Goal: Find specific page/section: Find specific page/section

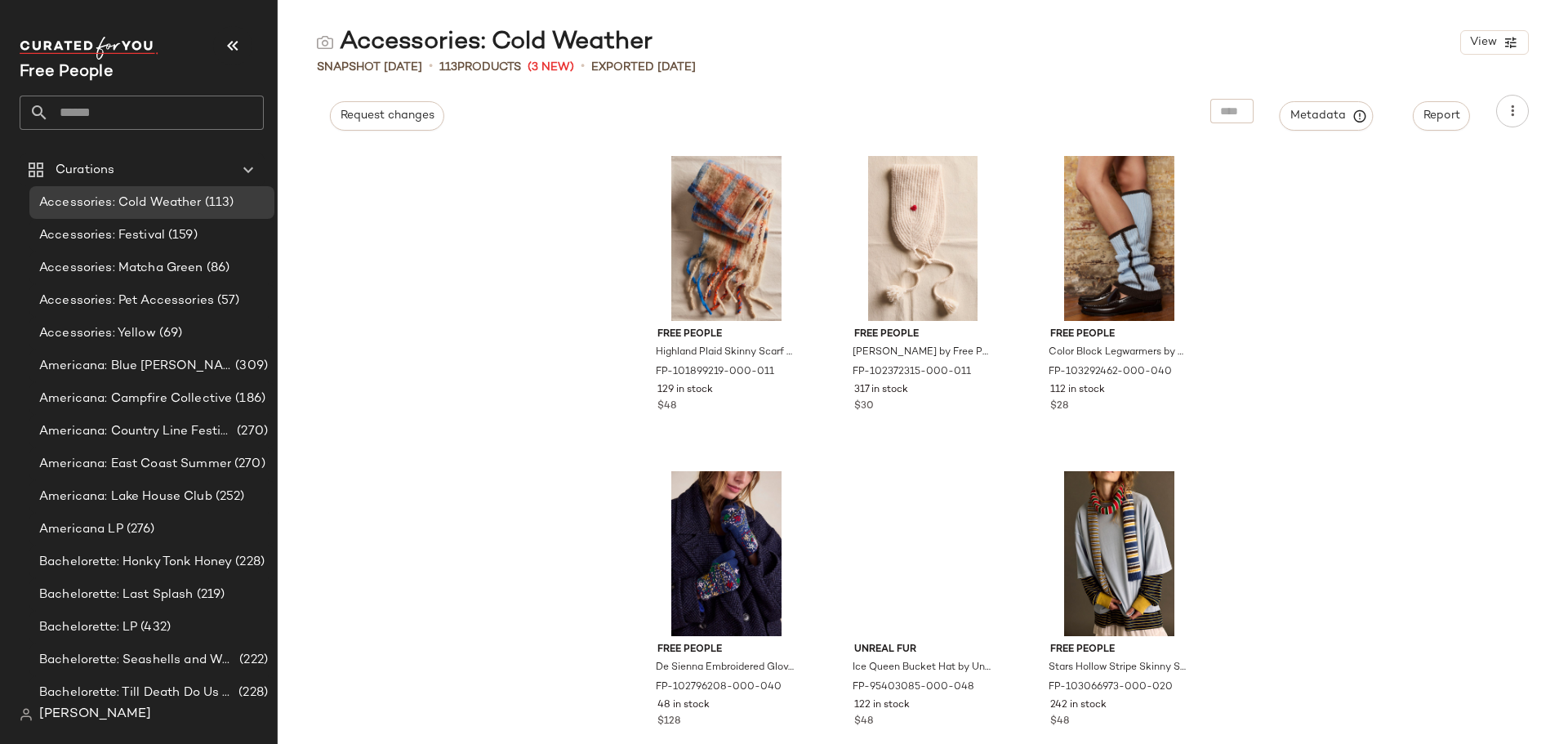
click at [159, 119] on input "text" at bounding box center [156, 113] width 215 height 35
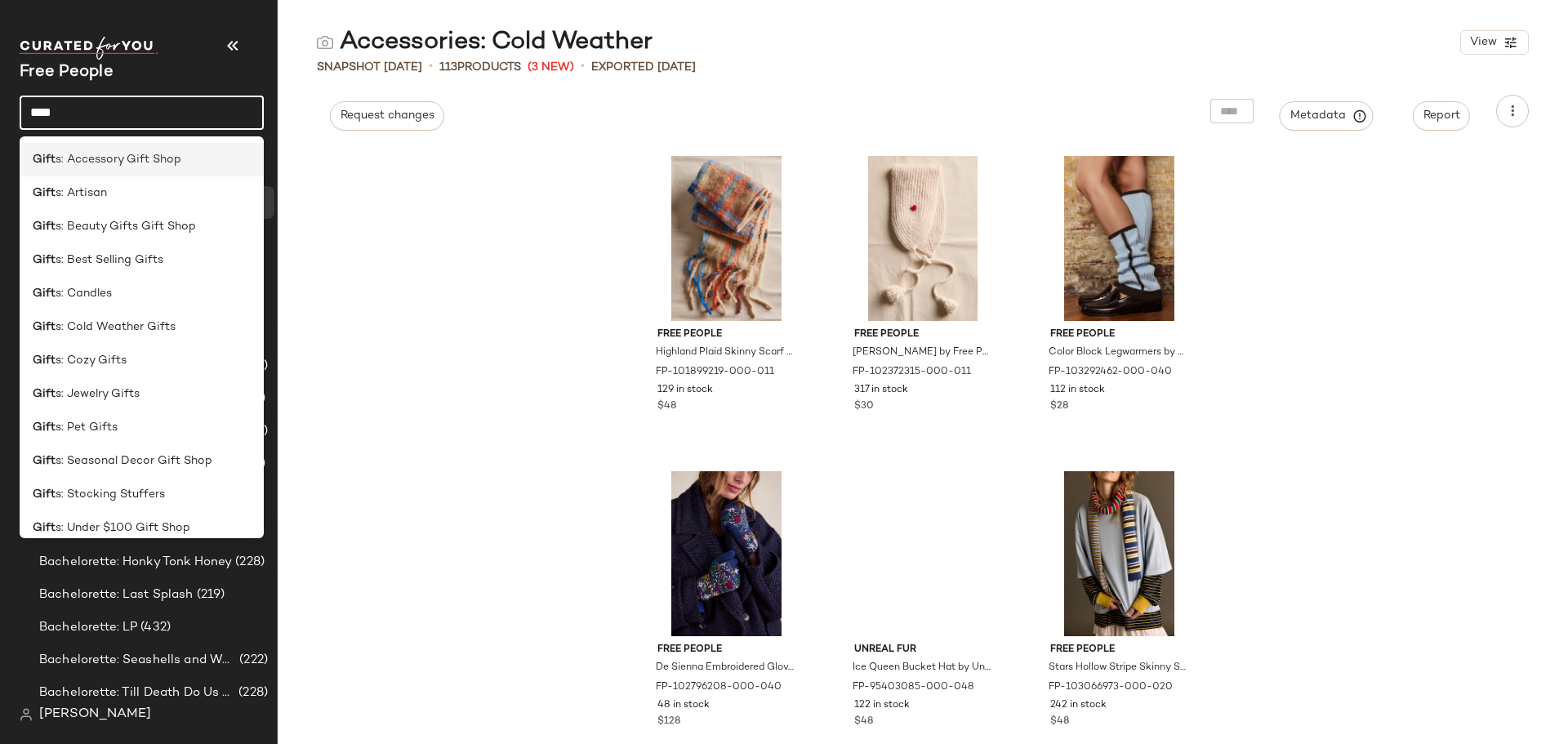
type input "****"
click at [167, 164] on span "s: Accessory Gift Shop" at bounding box center [118, 159] width 126 height 17
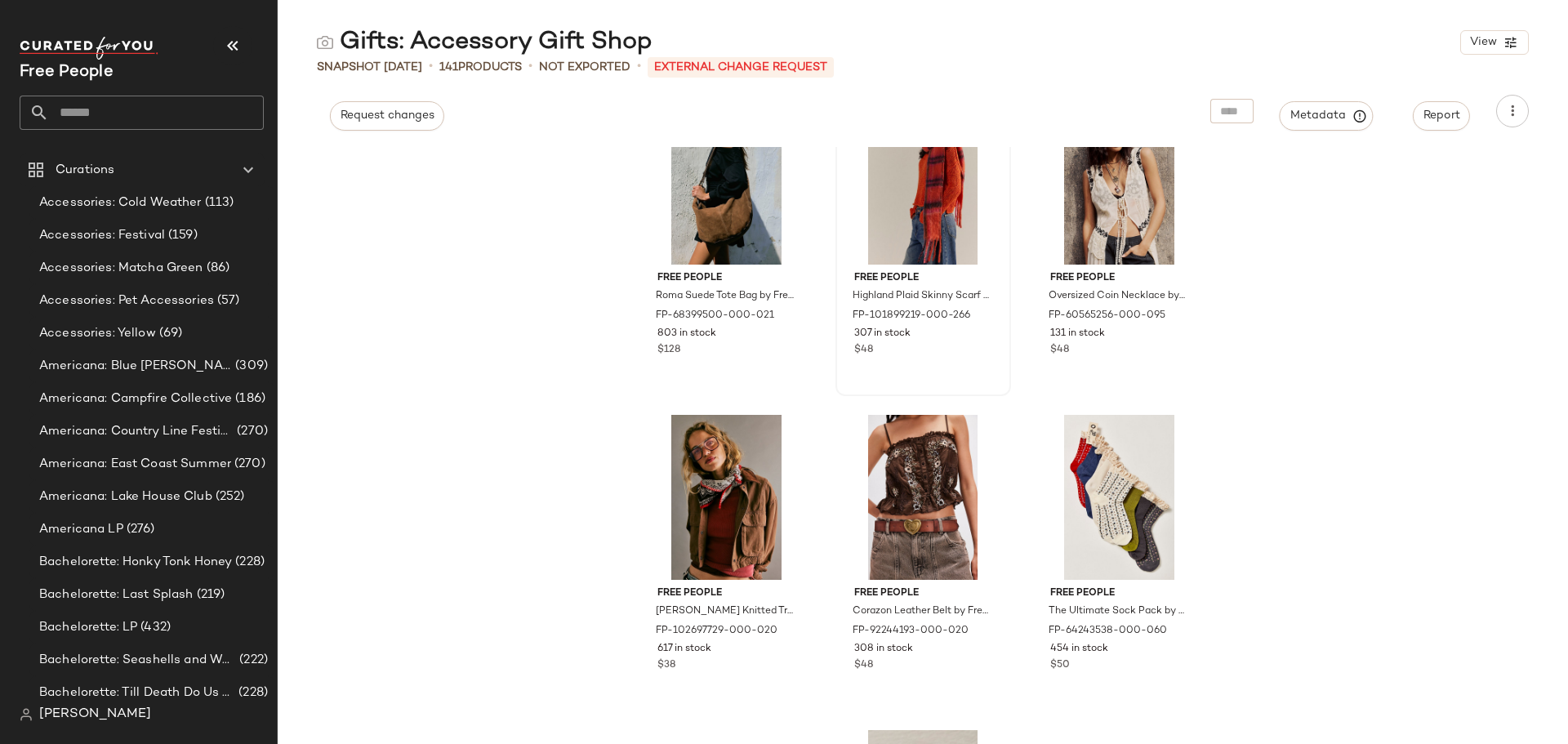
scroll to position [1647, 0]
click at [1513, 114] on icon "button" at bounding box center [1513, 111] width 16 height 16
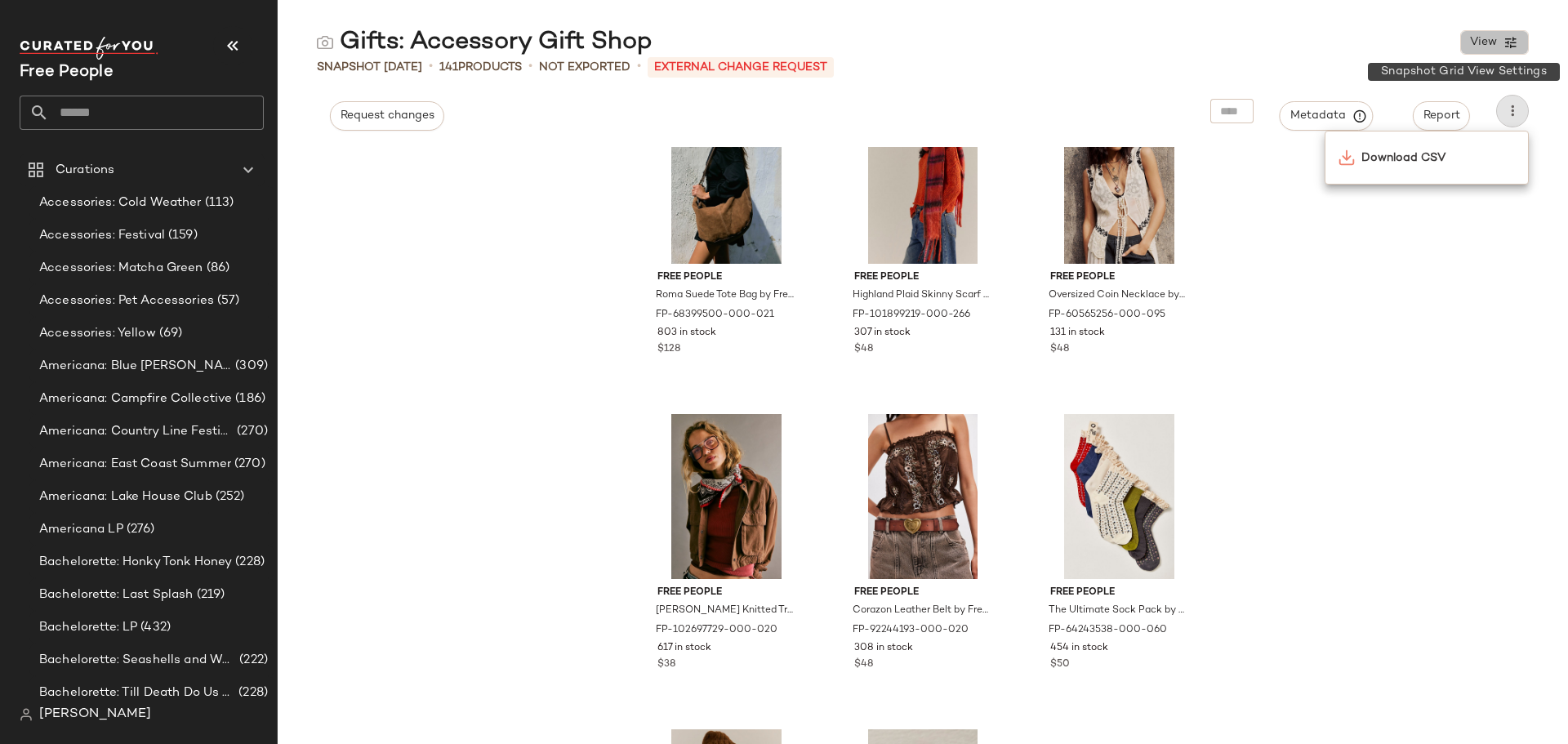
click at [1508, 49] on icon "button" at bounding box center [1512, 42] width 15 height 15
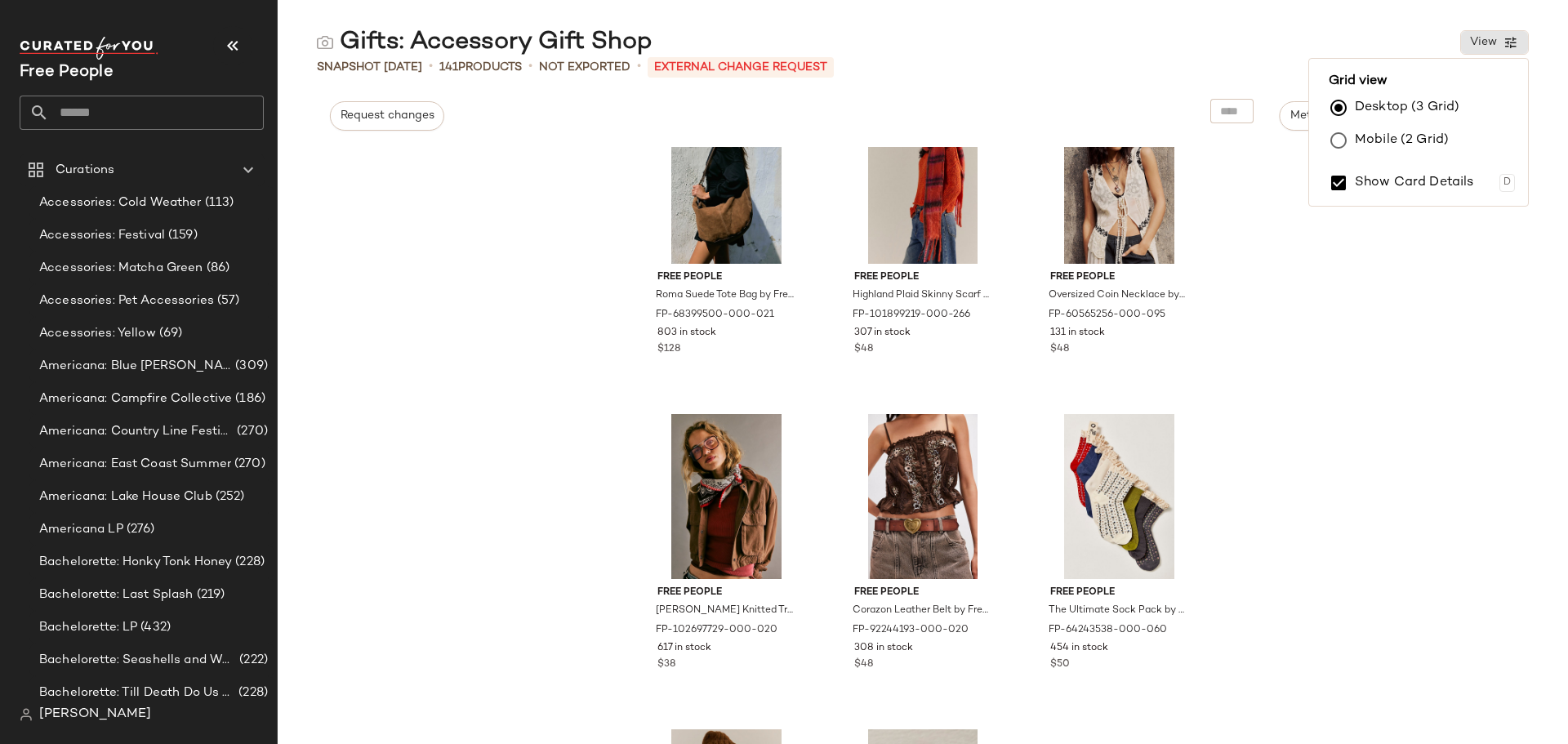
click at [1486, 387] on div "Free People Roma Suede Tote Bag by Free People in [PERSON_NAME]-68399500-000-02…" at bounding box center [922, 446] width 1290 height 597
click at [358, 68] on span "Snapshot [DATE]" at bounding box center [370, 68] width 105 height 17
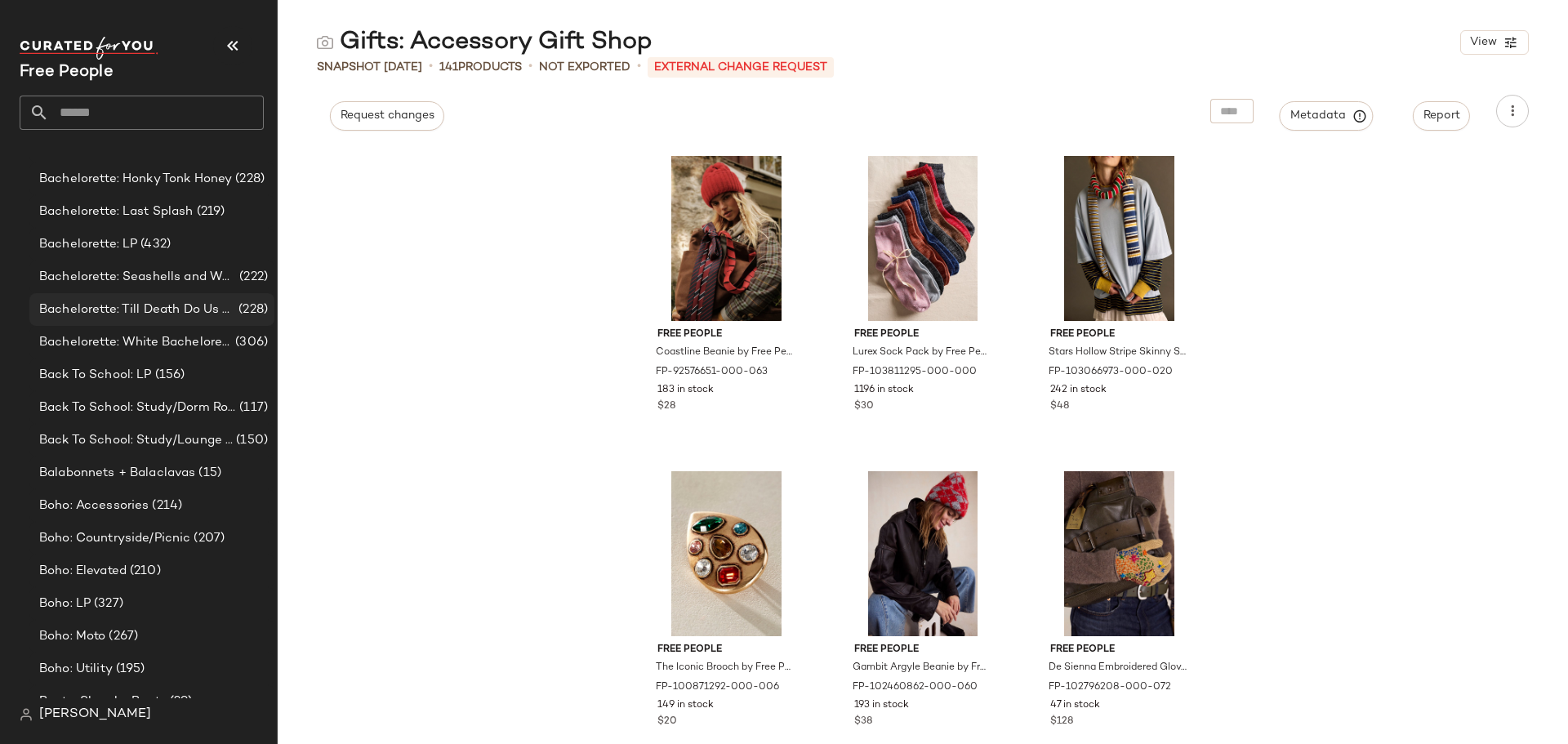
scroll to position [490, 0]
